Goal: Task Accomplishment & Management: Manage account settings

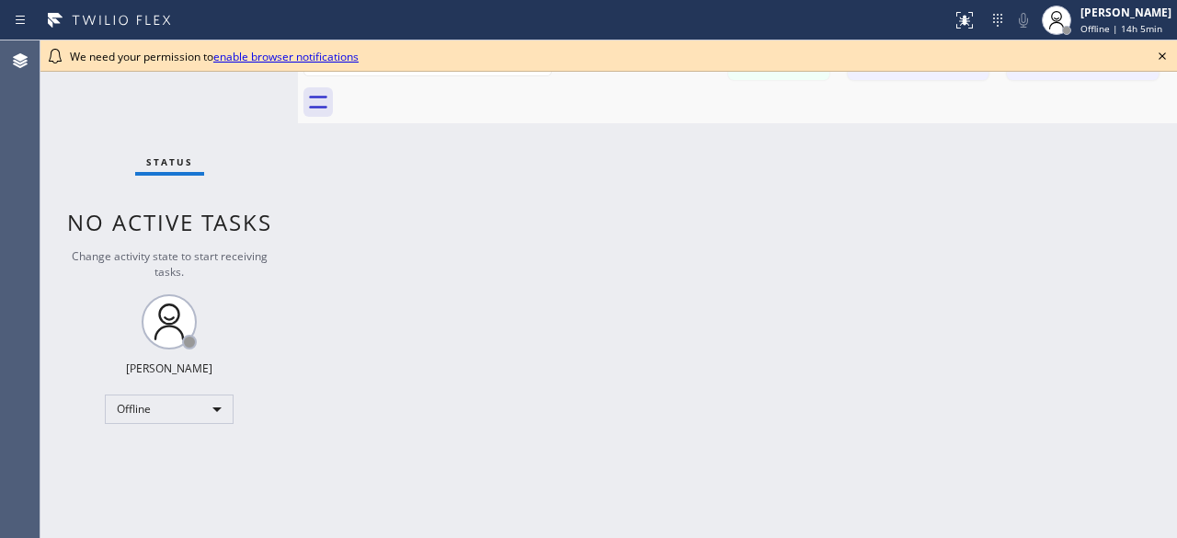
click at [112, 122] on div "Status No active tasks Change activity state to start receiving tasks. [PERSON_…" at bounding box center [168, 288] width 257 height 497
click at [219, 413] on div "Offline" at bounding box center [169, 408] width 129 height 29
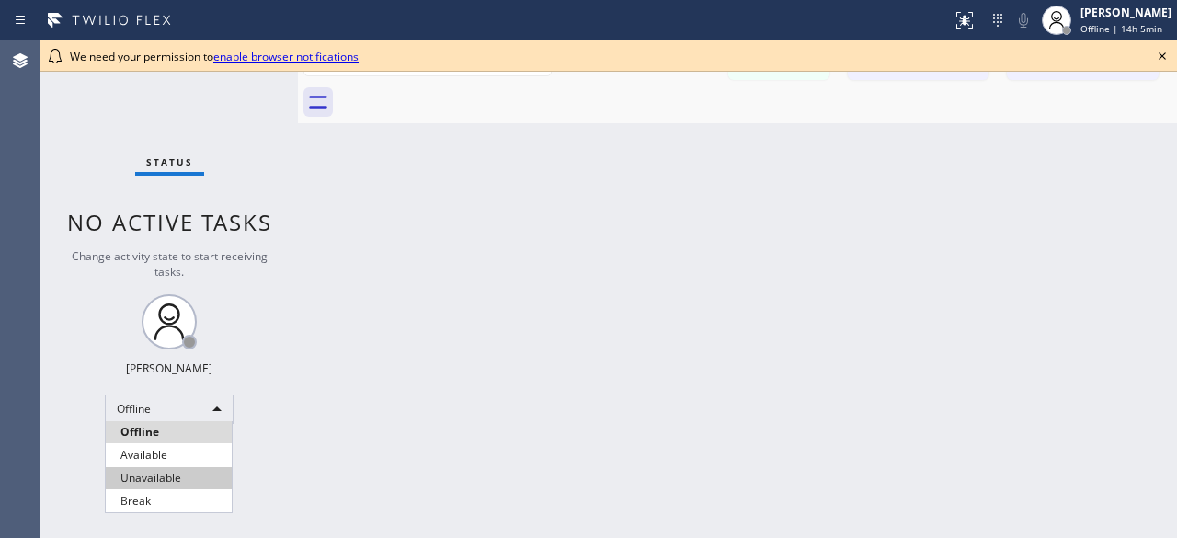
click at [190, 475] on li "Unavailable" at bounding box center [169, 478] width 126 height 22
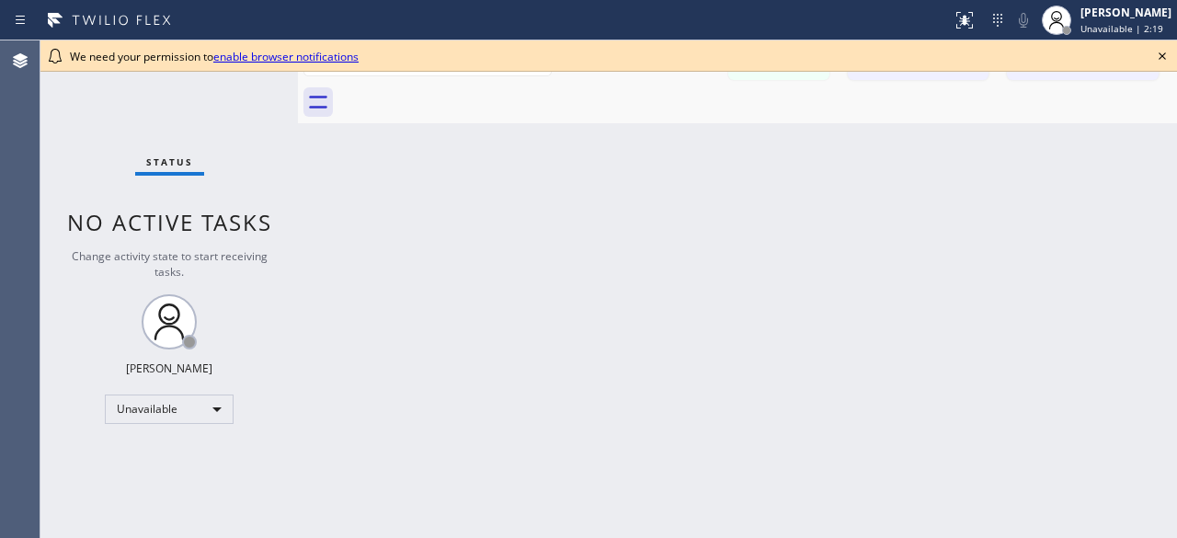
click at [122, 120] on div "Status No active tasks Change activity state to start receiving tasks. [PERSON_…" at bounding box center [168, 288] width 257 height 497
click at [99, 78] on div "Status No active tasks Change activity state to start receiving tasks. Kevin No…" at bounding box center [168, 288] width 257 height 497
click at [74, 130] on div "Status No active tasks Change activity state to start receiving tasks. Kevin No…" at bounding box center [168, 288] width 257 height 497
click at [82, 145] on div "Status No active tasks Change activity state to start receiving tasks. Kevin No…" at bounding box center [168, 288] width 257 height 497
